Goal: Information Seeking & Learning: Find specific fact

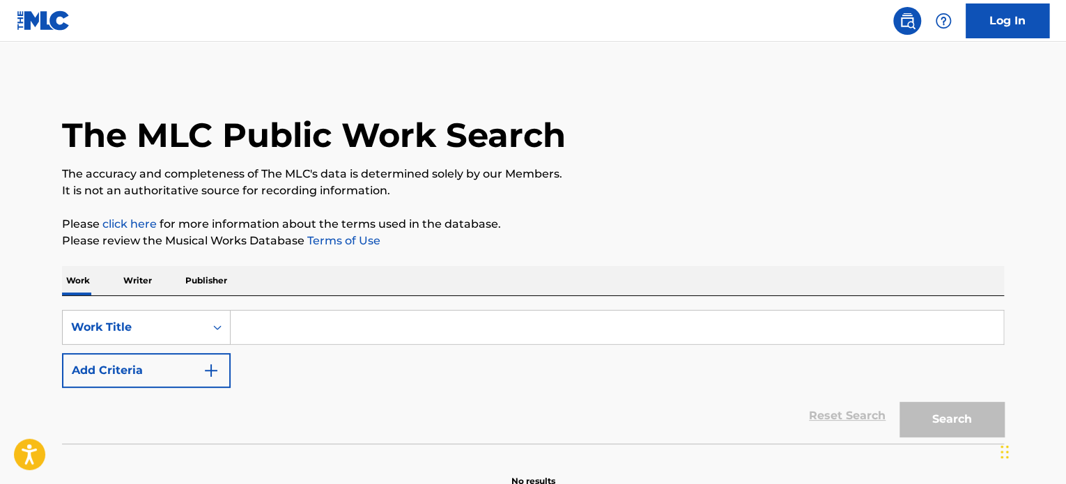
click at [295, 342] on input "Search Form" at bounding box center [617, 327] width 773 height 33
paste input "[PERSON_NAME] EDITORIAL"
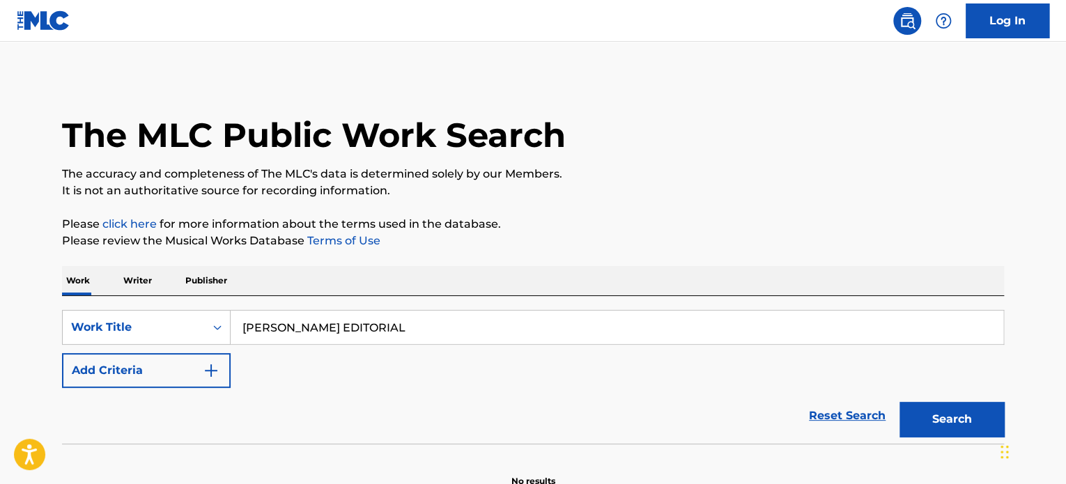
type input "[PERSON_NAME] EDITORIAL"
click at [900, 402] on button "Search" at bounding box center [952, 419] width 105 height 35
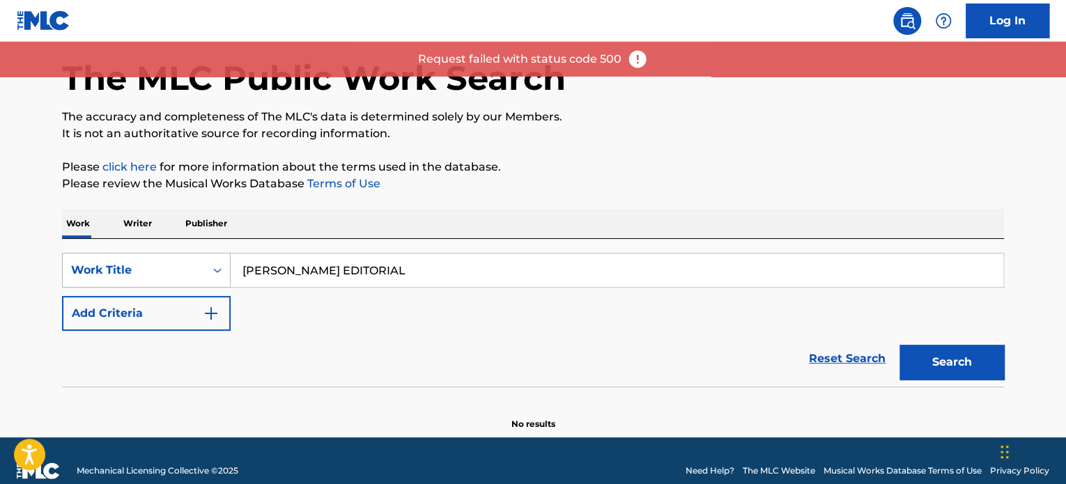
click at [217, 288] on div "Work Title" at bounding box center [146, 270] width 169 height 35
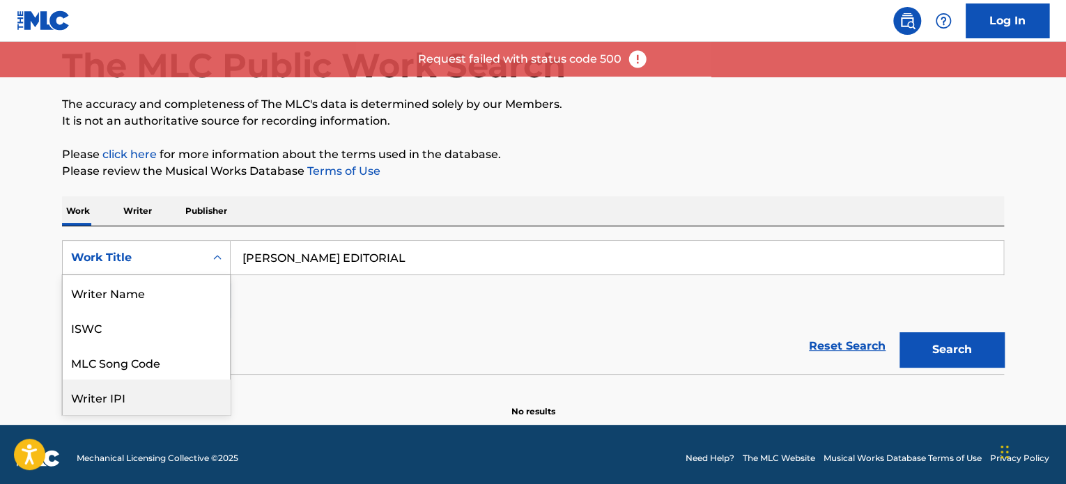
scroll to position [70, 0]
click at [148, 358] on div "Publisher Name" at bounding box center [146, 362] width 167 height 35
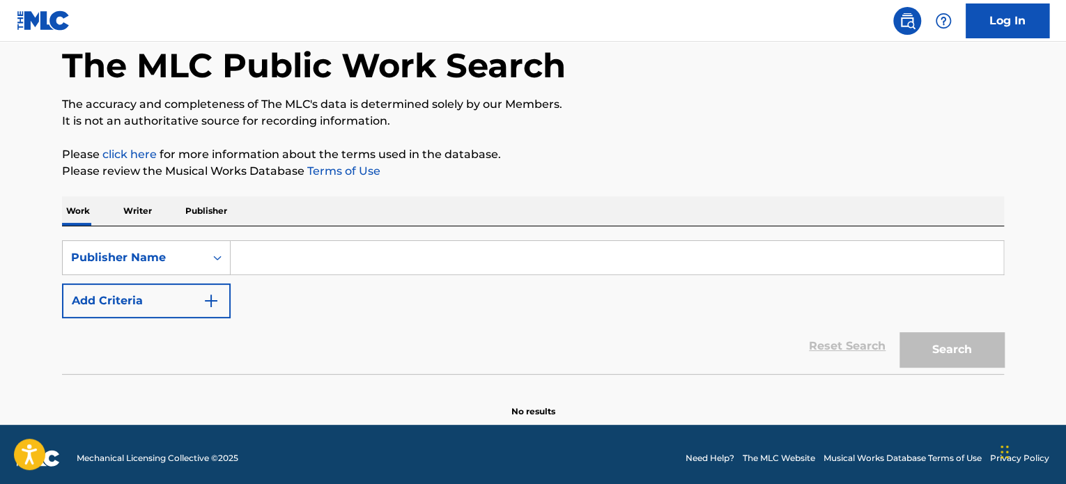
click at [574, 267] on input "Search Form" at bounding box center [617, 257] width 773 height 33
paste input "[PERSON_NAME] EDITORIAL"
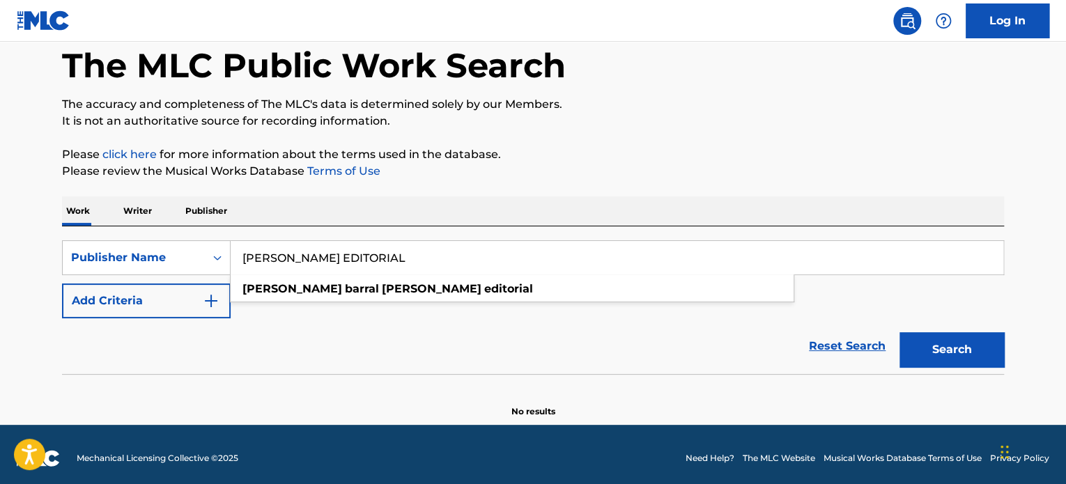
type input "[PERSON_NAME] EDITORIAL"
click at [932, 202] on div "Work Writer Publisher" at bounding box center [533, 211] width 942 height 29
click at [961, 318] on div "Search" at bounding box center [948, 346] width 111 height 56
click at [963, 333] on button "Search" at bounding box center [952, 349] width 105 height 35
